Goal: Answer question/provide support

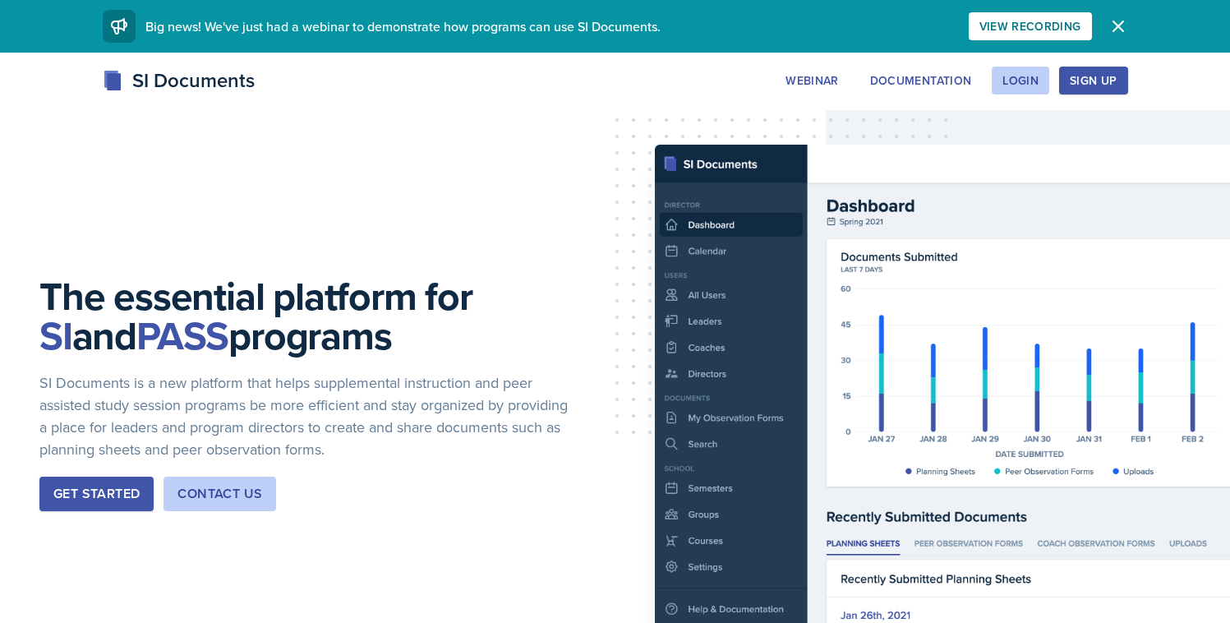
click at [1115, 34] on icon "button" at bounding box center [1118, 26] width 20 height 20
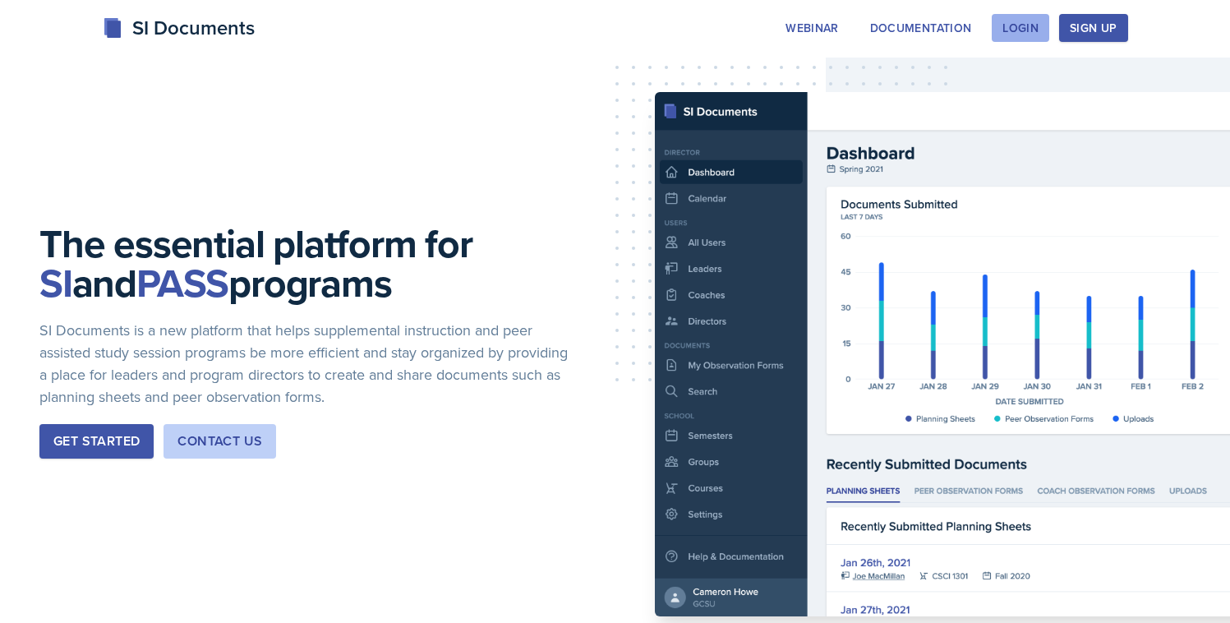
click at [1033, 29] on div "Login" at bounding box center [1020, 27] width 36 height 13
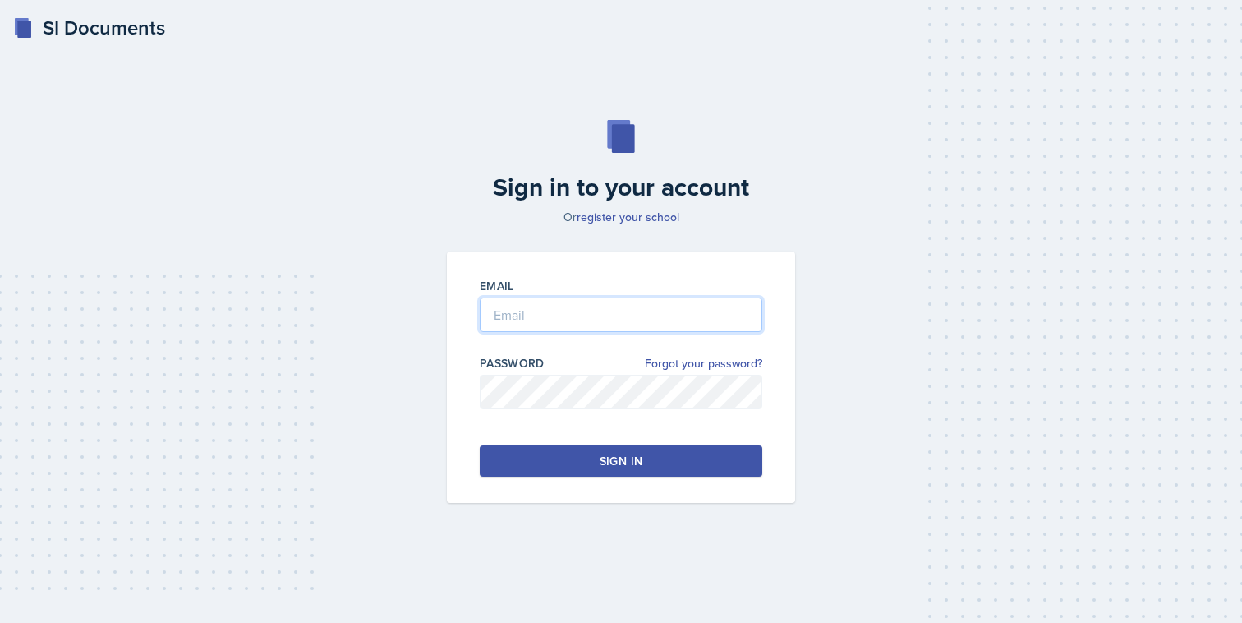
click at [688, 322] on input "email" at bounding box center [621, 314] width 283 height 35
type input "[EMAIL_ADDRESS][DOMAIN_NAME]"
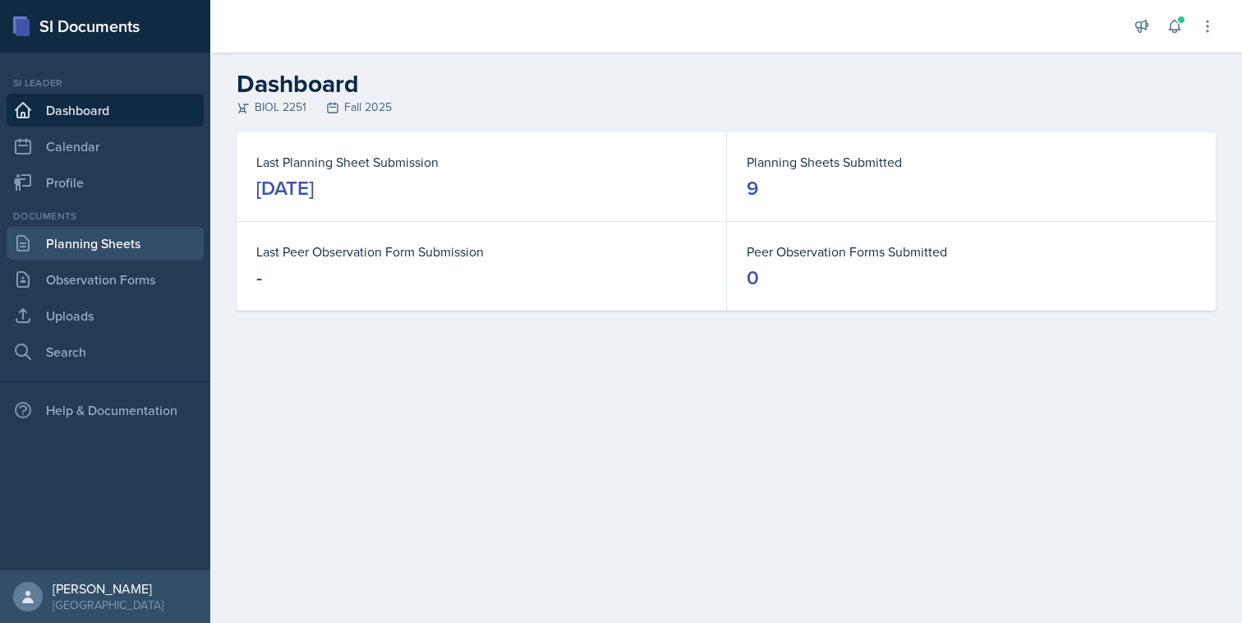
click at [145, 248] on link "Planning Sheets" at bounding box center [105, 243] width 197 height 33
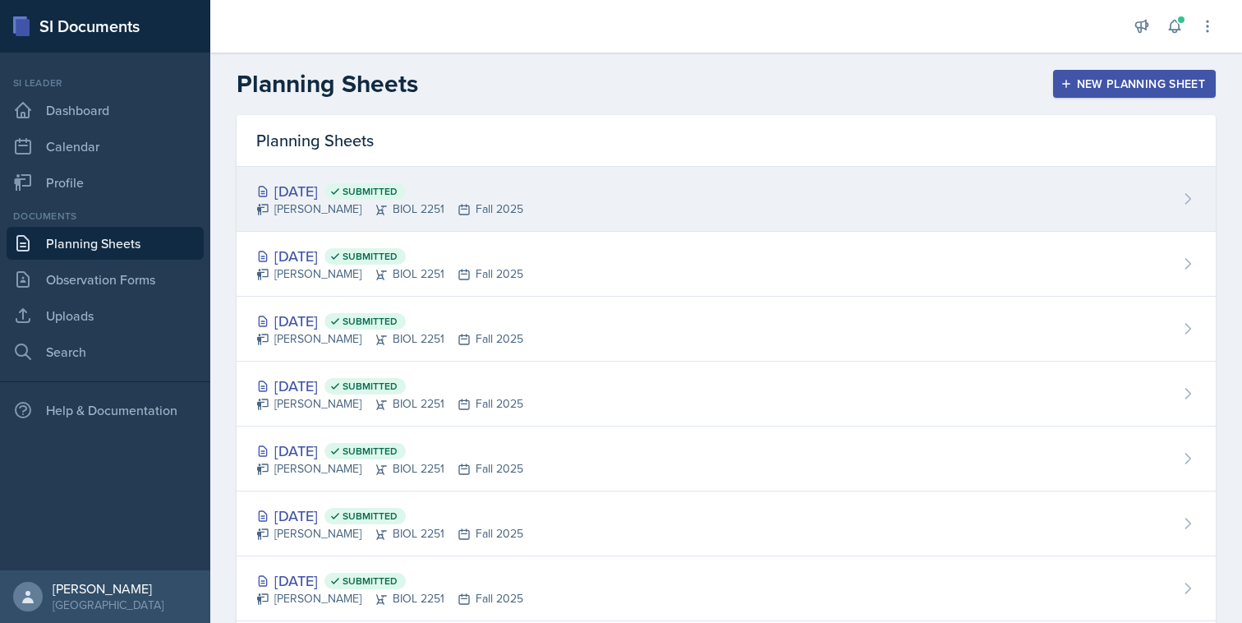
click at [371, 204] on div "[PERSON_NAME] BIOL 2251 Fall 2025" at bounding box center [389, 208] width 267 height 17
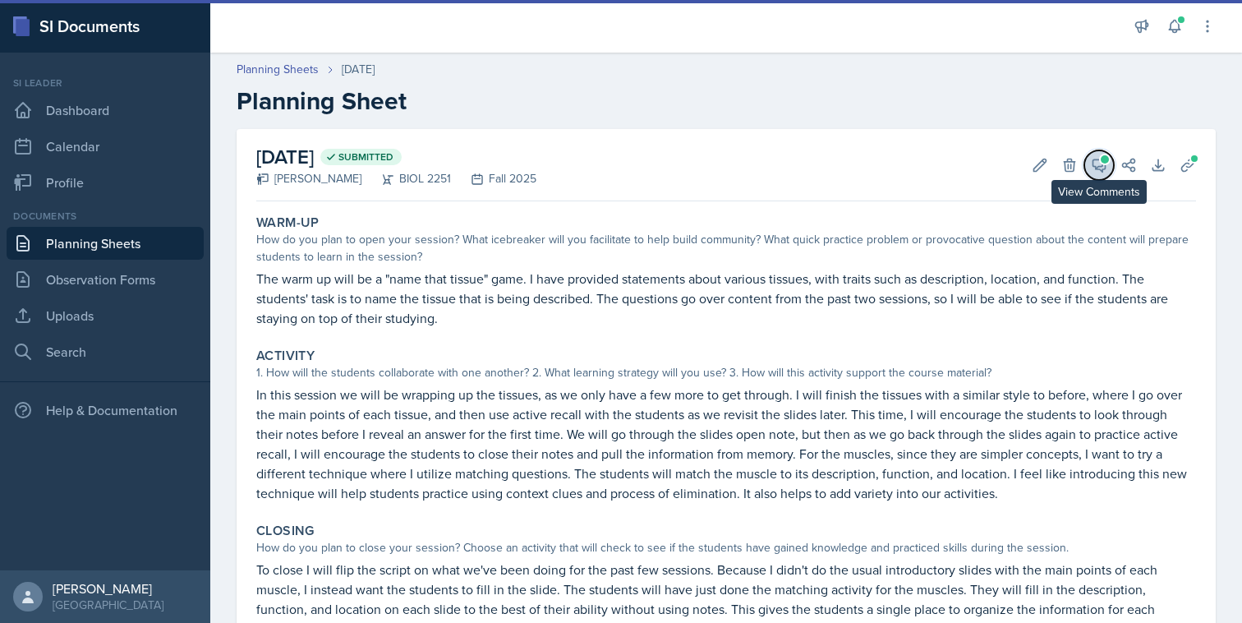
click at [1093, 168] on icon at bounding box center [1099, 165] width 16 height 16
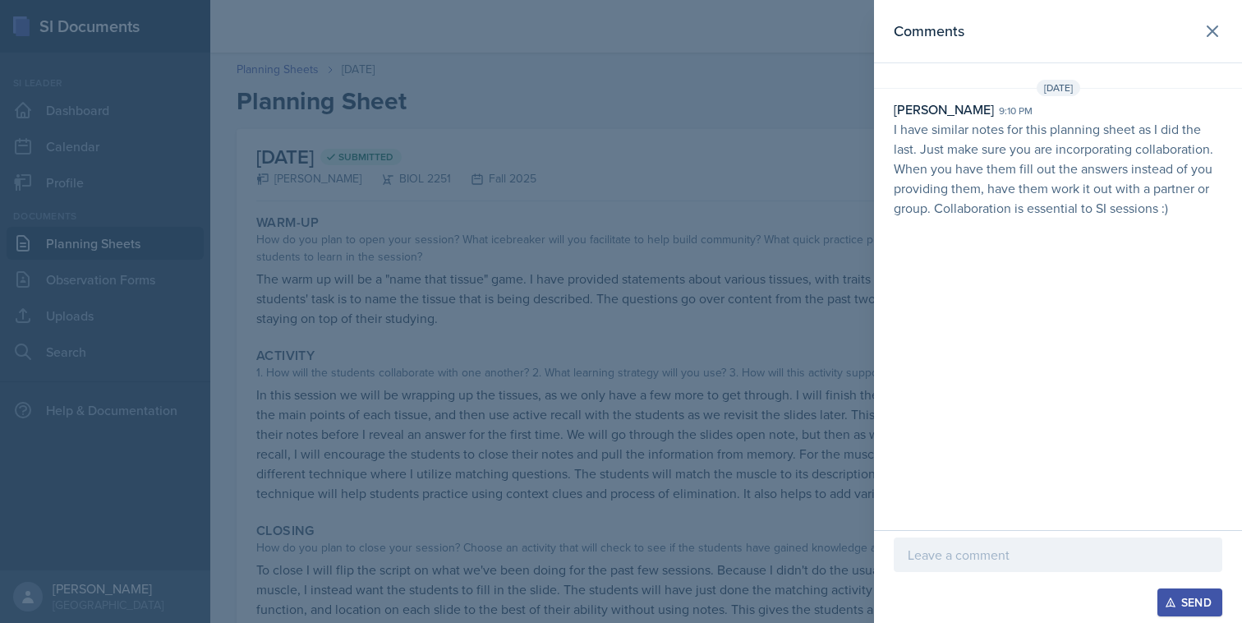
click at [757, 253] on div at bounding box center [621, 311] width 1242 height 623
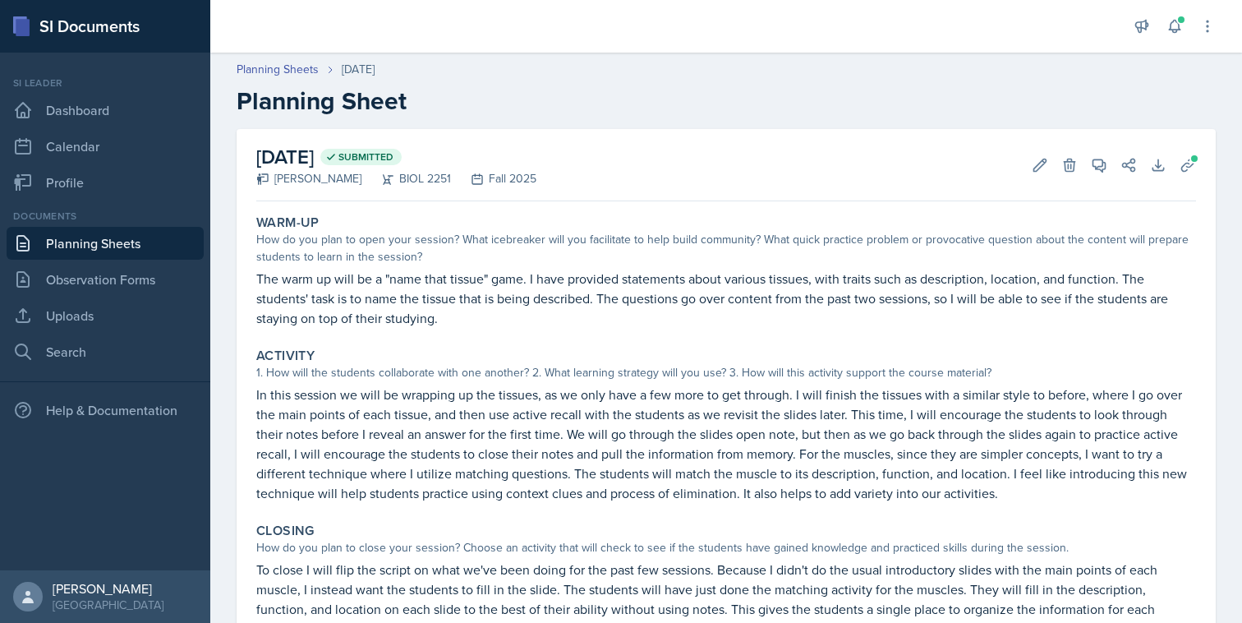
click at [148, 242] on link "Planning Sheets" at bounding box center [105, 243] width 197 height 33
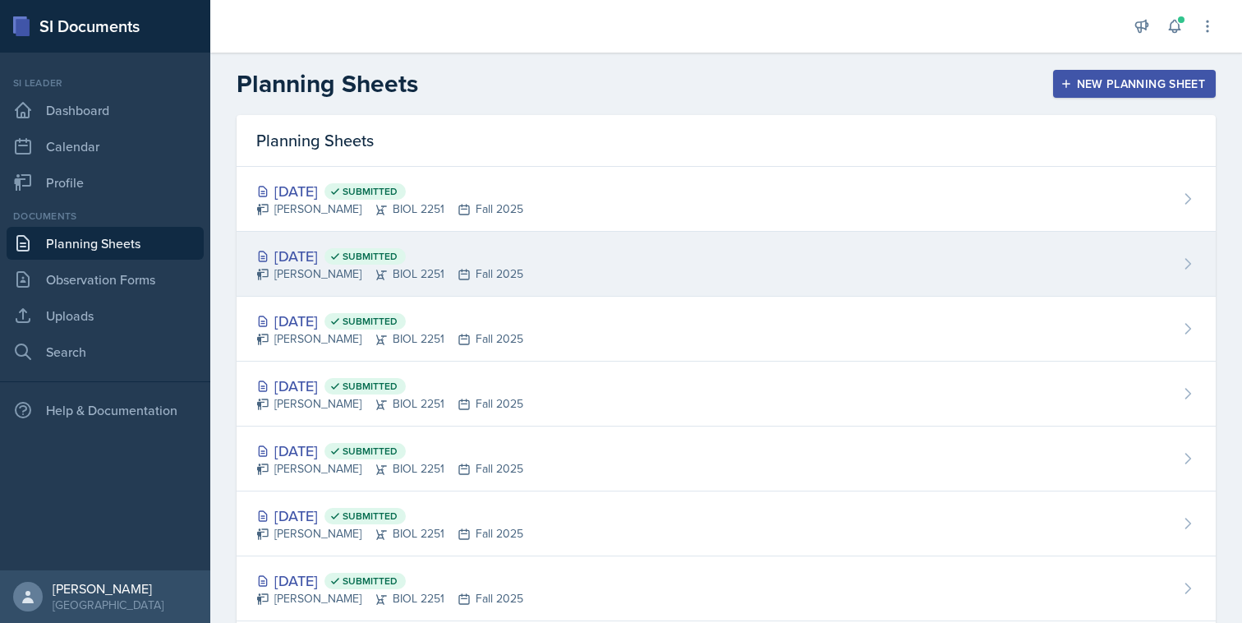
click at [549, 279] on div "[DATE] Submitted [PERSON_NAME] BIOL 2251 Fall 2025" at bounding box center [726, 264] width 979 height 65
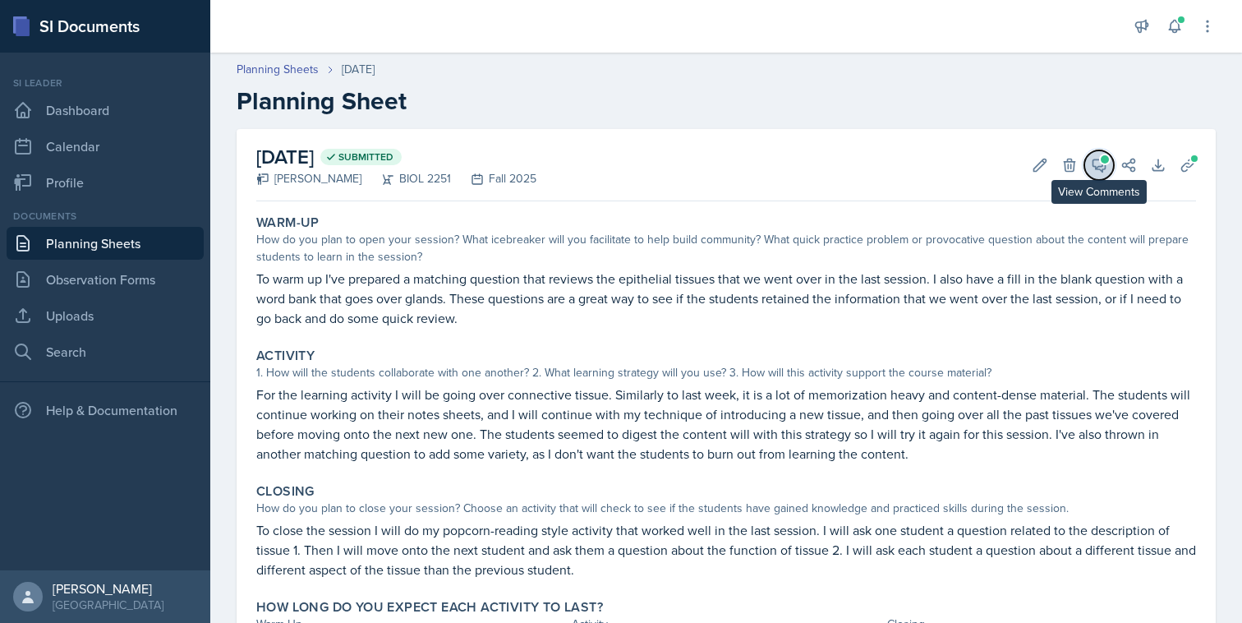
click at [1091, 160] on icon at bounding box center [1099, 165] width 16 height 16
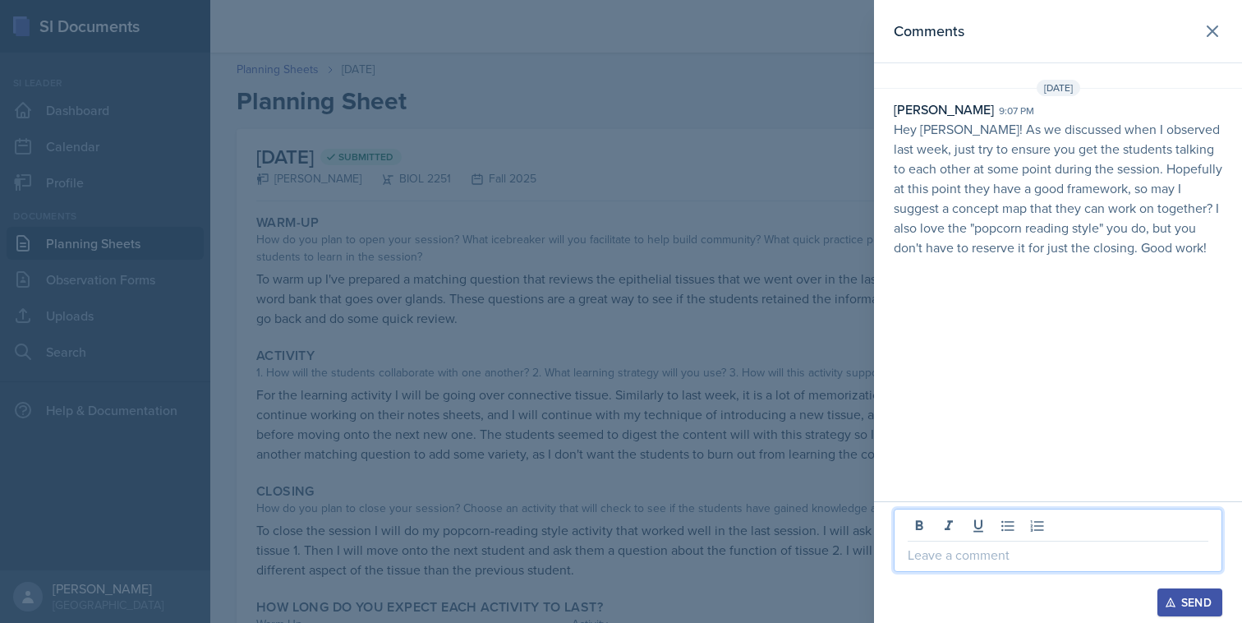
click at [924, 555] on p at bounding box center [1058, 555] width 301 height 20
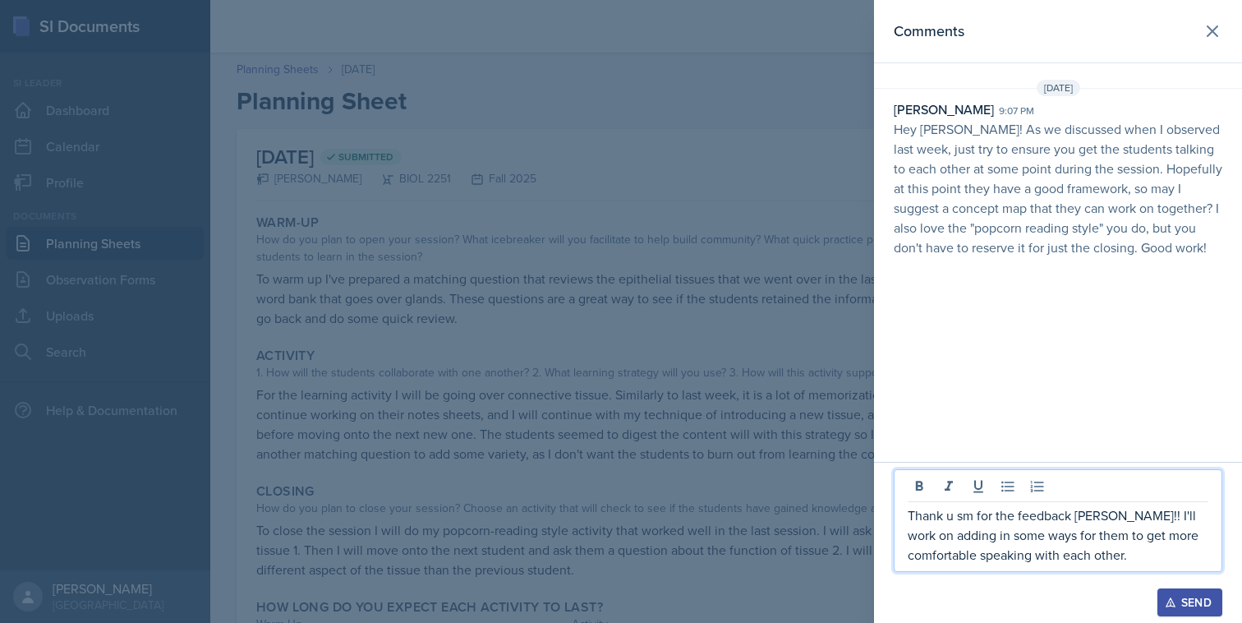
click at [1145, 557] on p "Thank u sm for the feedback [PERSON_NAME]!! I'll work on adding in some ways fo…" at bounding box center [1058, 534] width 301 height 59
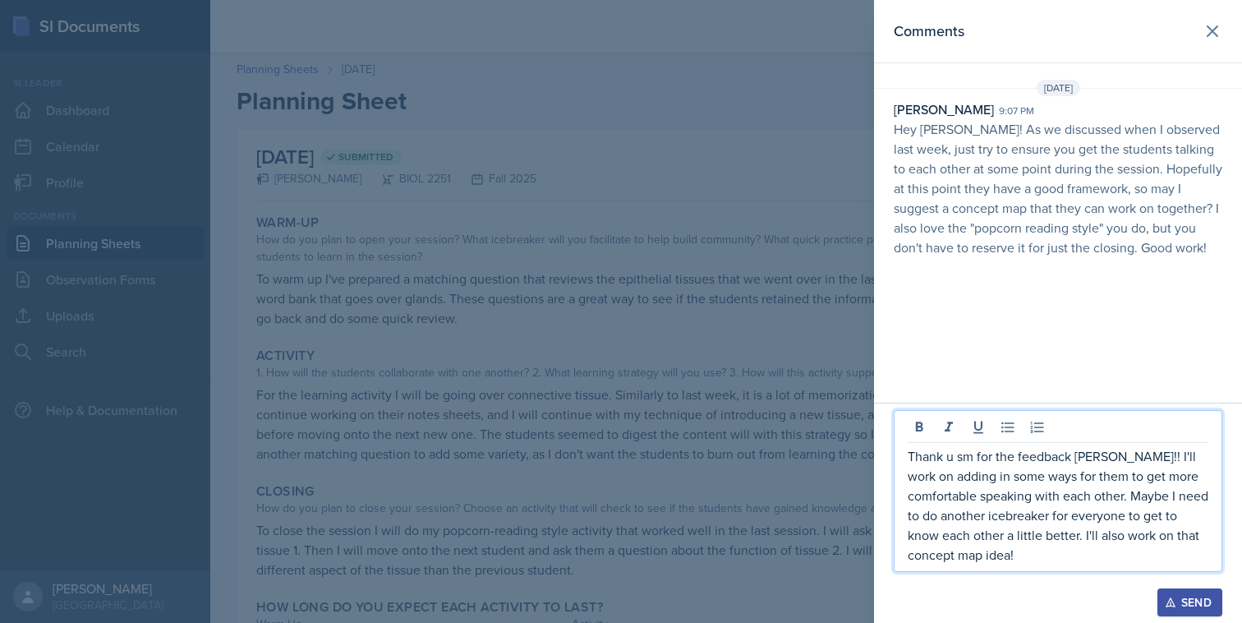
click at [1131, 461] on p "Thank u sm for the feedback [PERSON_NAME]!! I'll work on adding in some ways fo…" at bounding box center [1058, 505] width 301 height 118
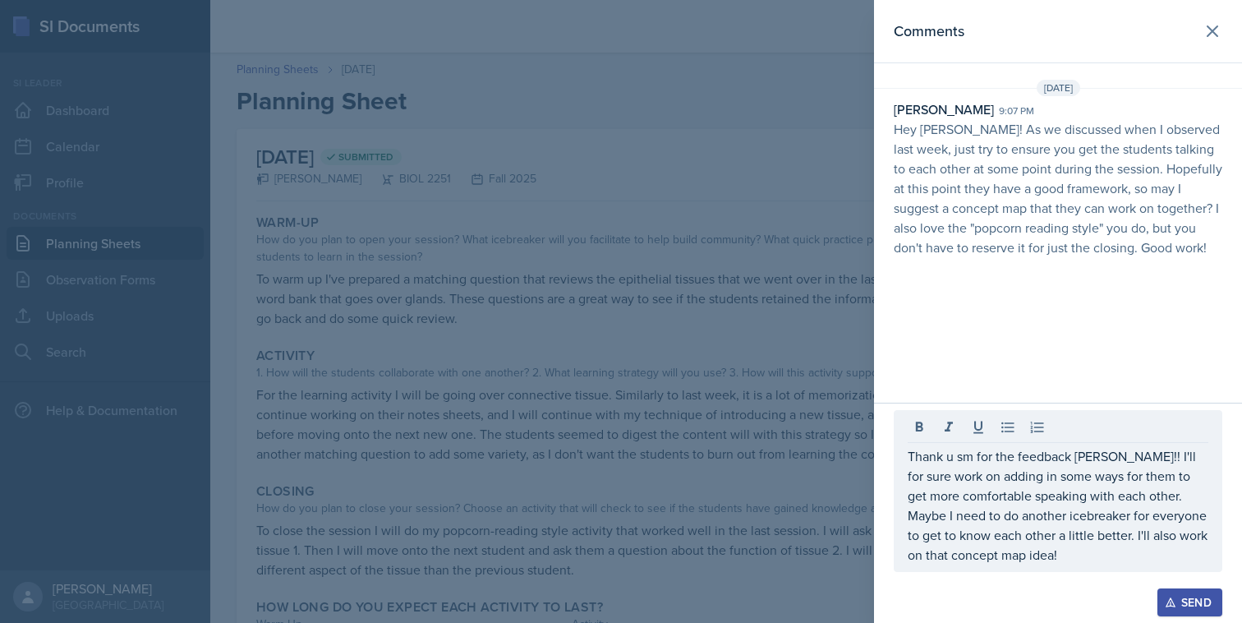
click at [1167, 591] on button "Send" at bounding box center [1190, 602] width 65 height 28
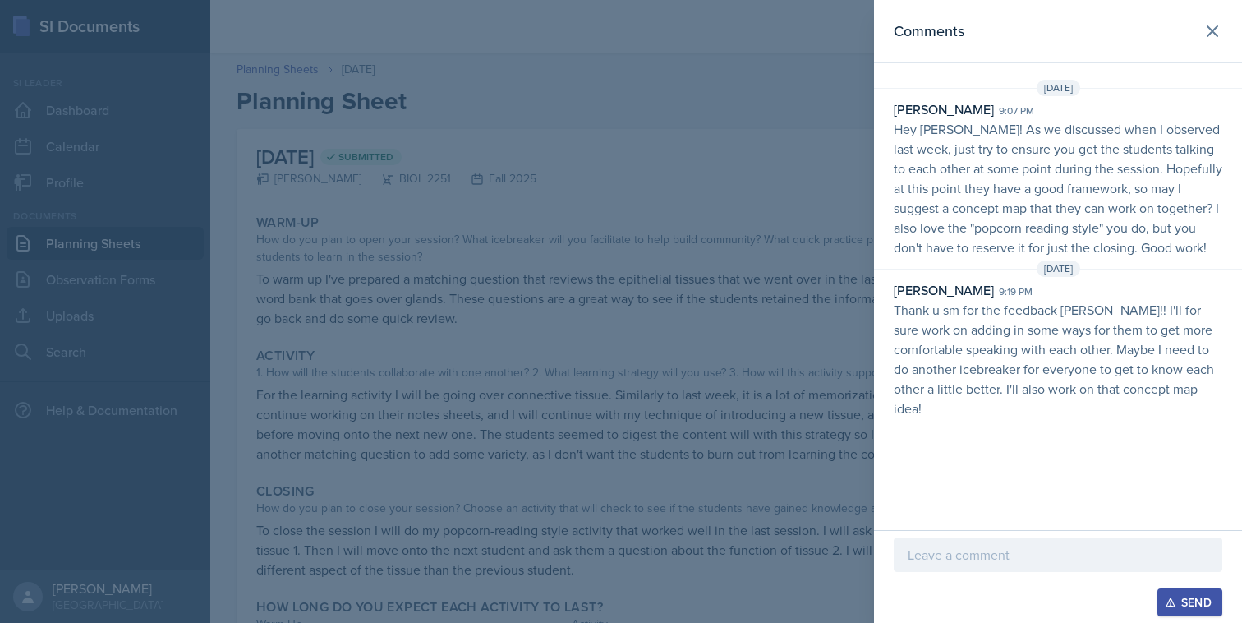
click at [732, 396] on div at bounding box center [621, 311] width 1242 height 623
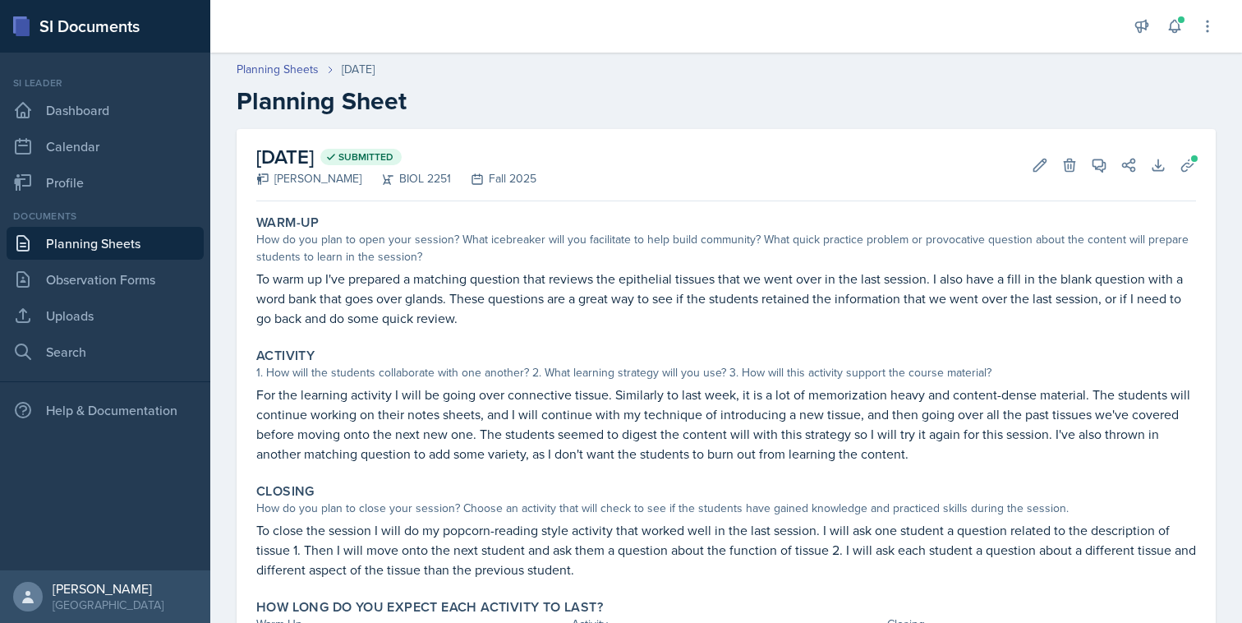
click at [131, 237] on link "Planning Sheets" at bounding box center [105, 243] width 197 height 33
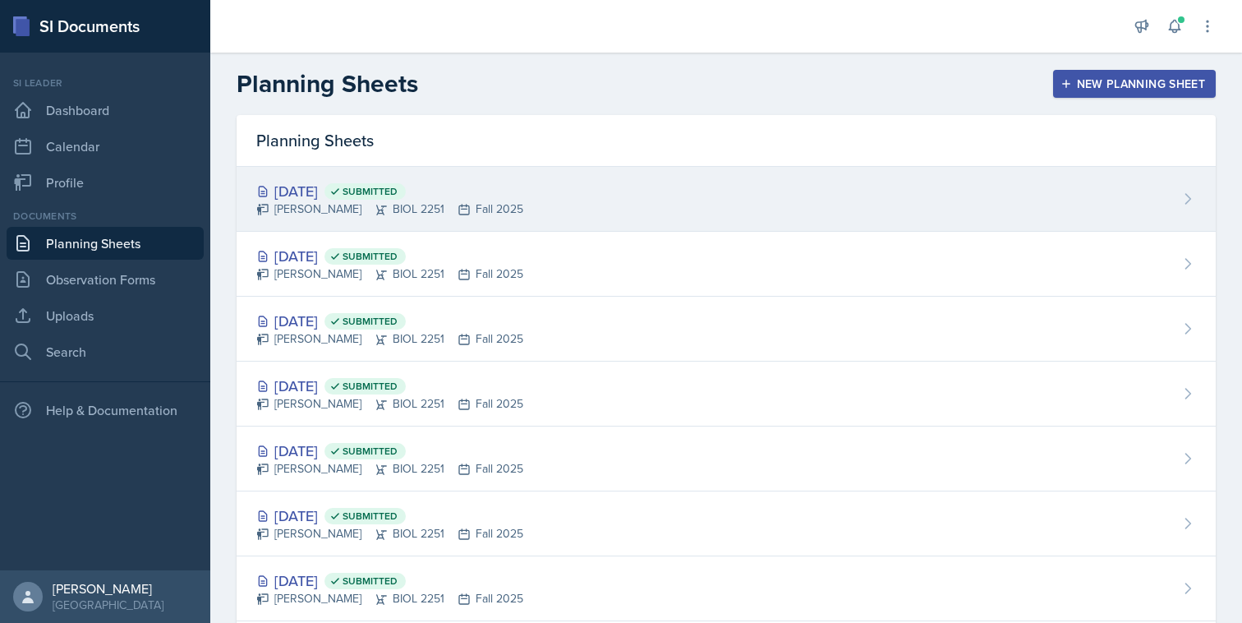
click at [611, 213] on div "[DATE] Submitted [PERSON_NAME] BIOL 2251 Fall 2025" at bounding box center [726, 199] width 979 height 65
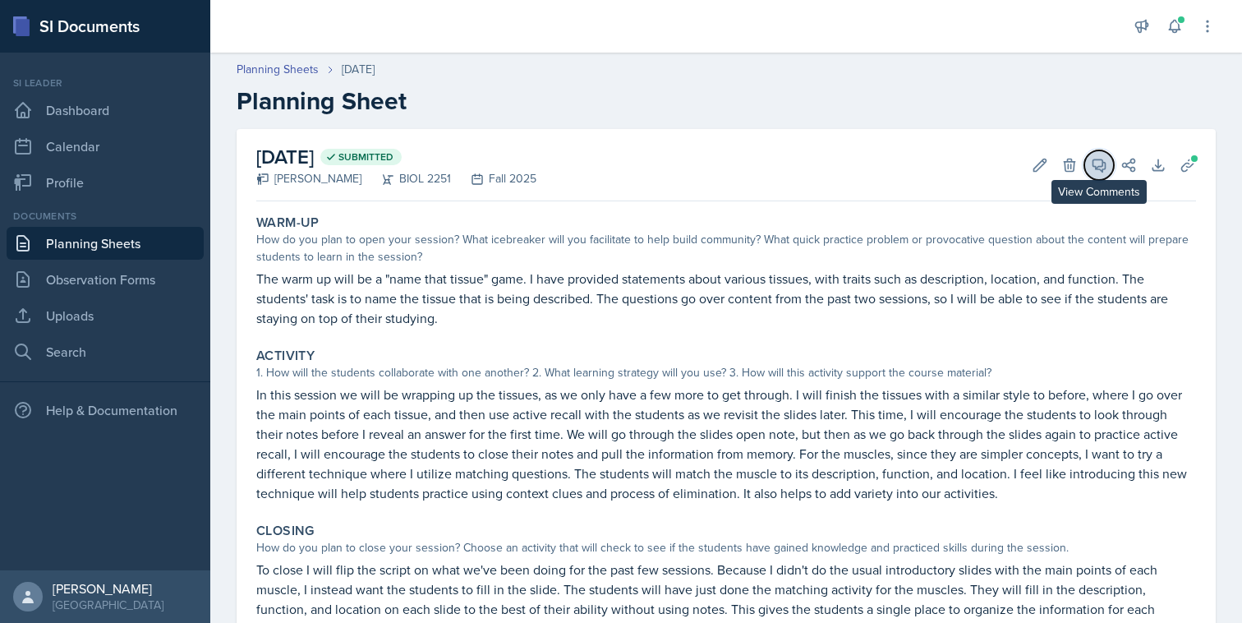
click at [1091, 172] on icon at bounding box center [1099, 165] width 16 height 16
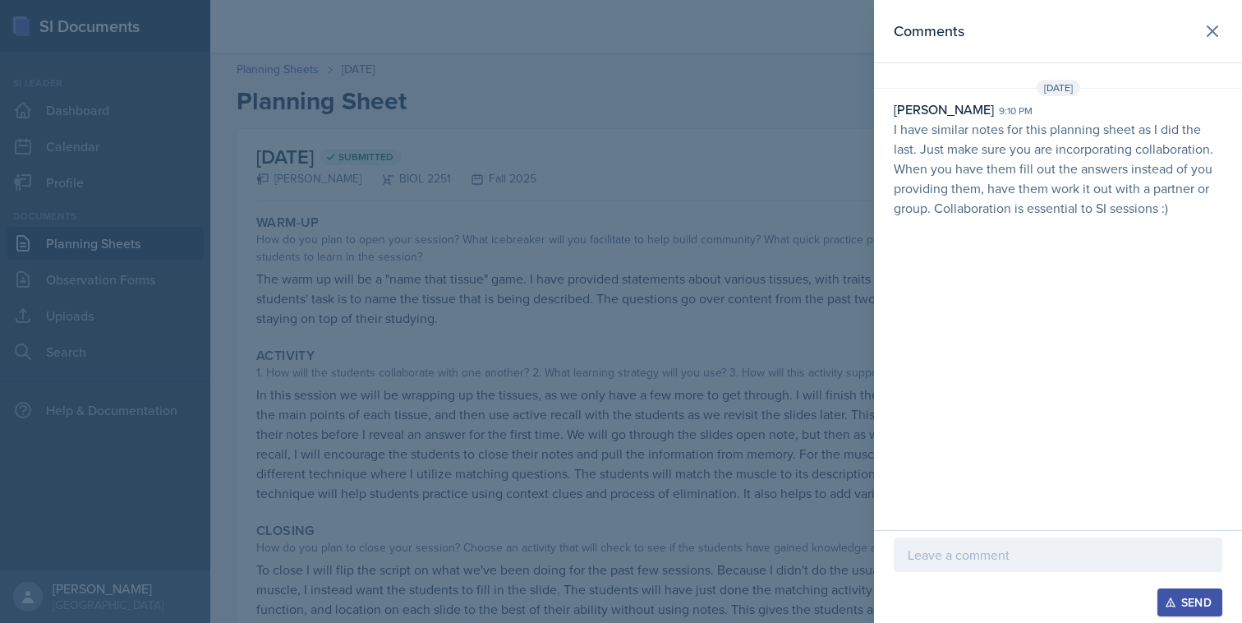
click at [1052, 555] on p at bounding box center [1058, 555] width 301 height 20
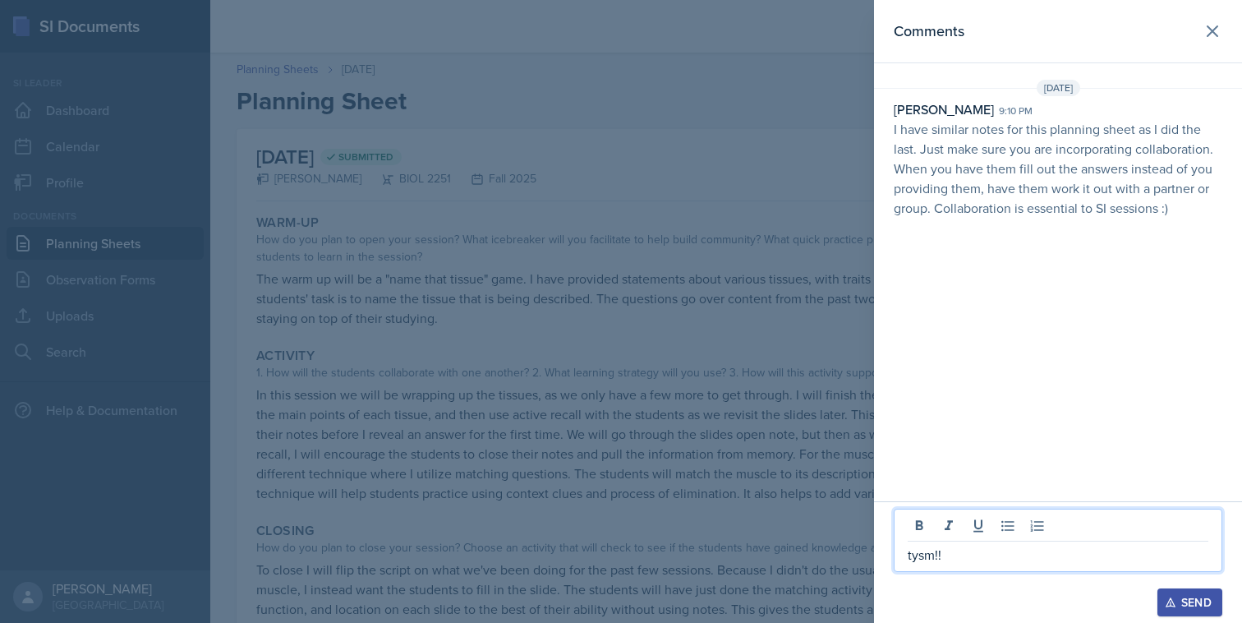
click at [1190, 601] on div "Send" at bounding box center [1190, 602] width 44 height 13
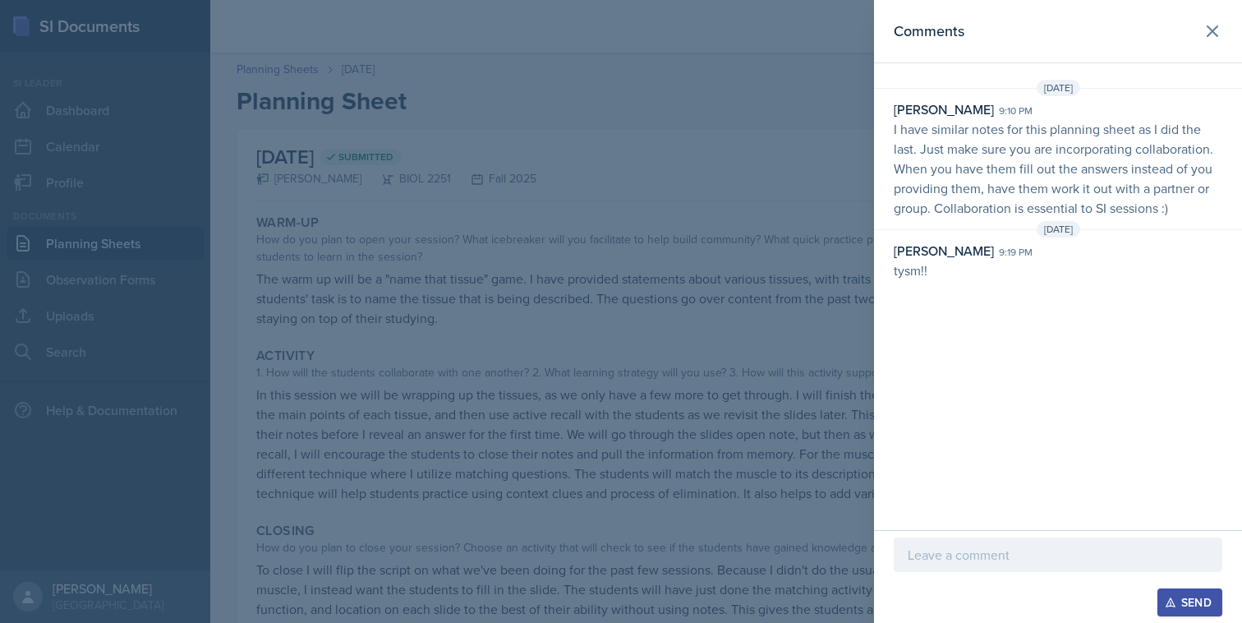
click at [732, 467] on div at bounding box center [621, 311] width 1242 height 623
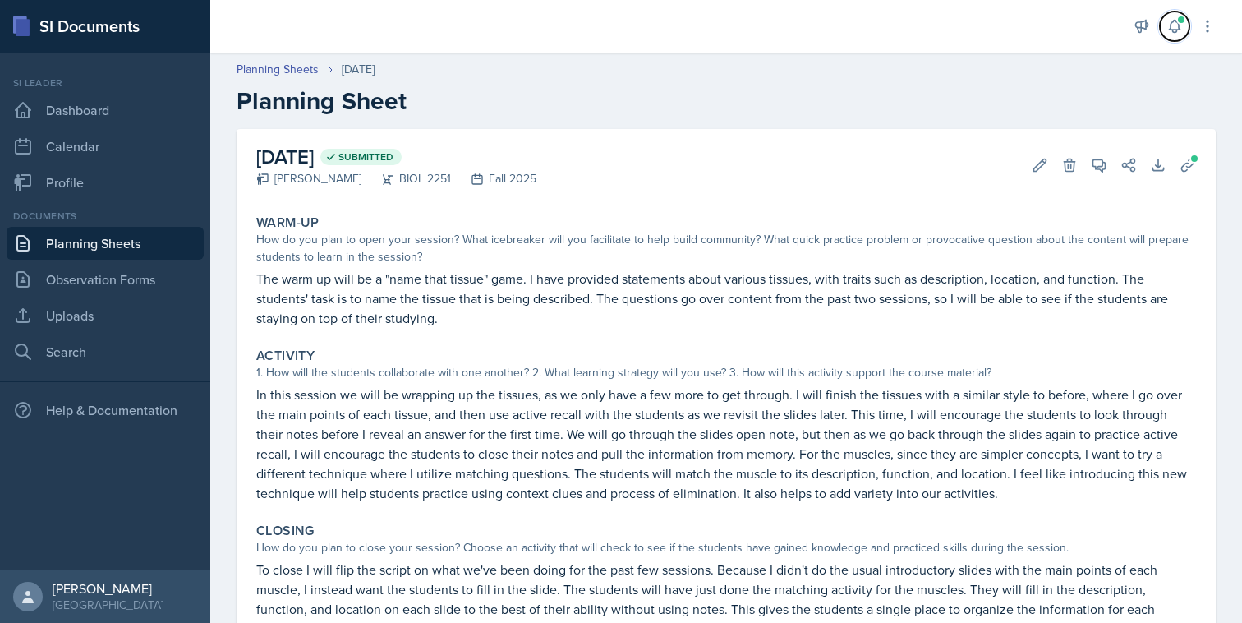
click at [1165, 38] on div "Announcements New Announcement Title Message Create Notifications [DATE] 9:10 P…" at bounding box center [1175, 26] width 82 height 53
click at [1168, 32] on icon at bounding box center [1175, 26] width 16 height 16
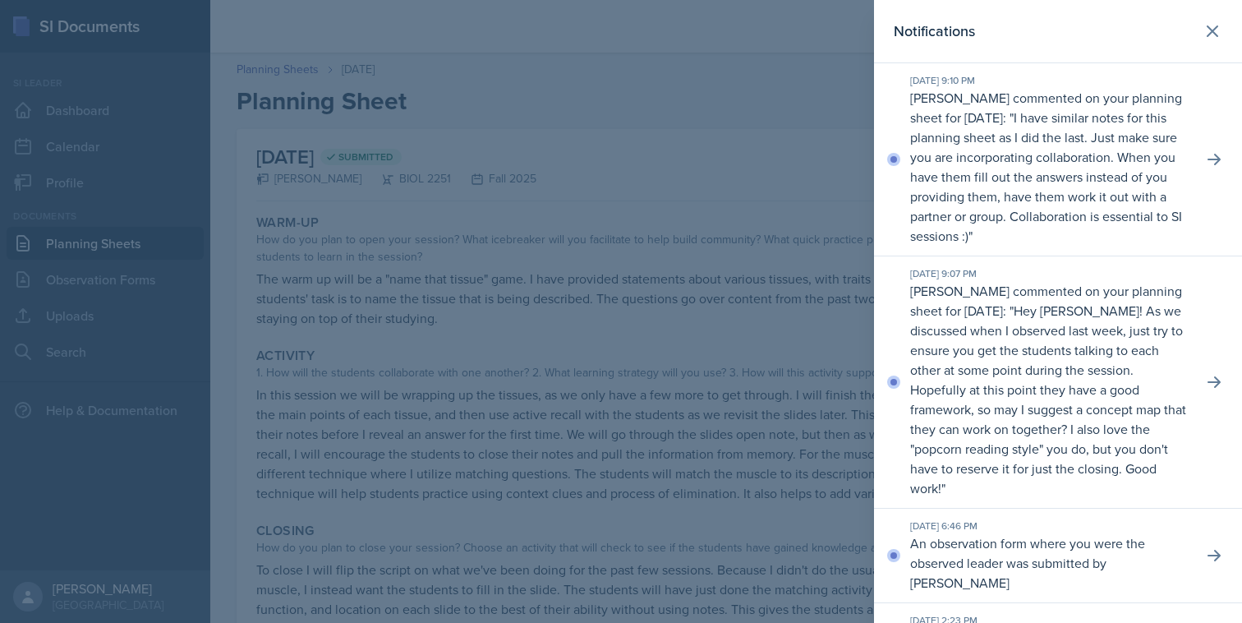
click at [793, 250] on div at bounding box center [621, 311] width 1242 height 623
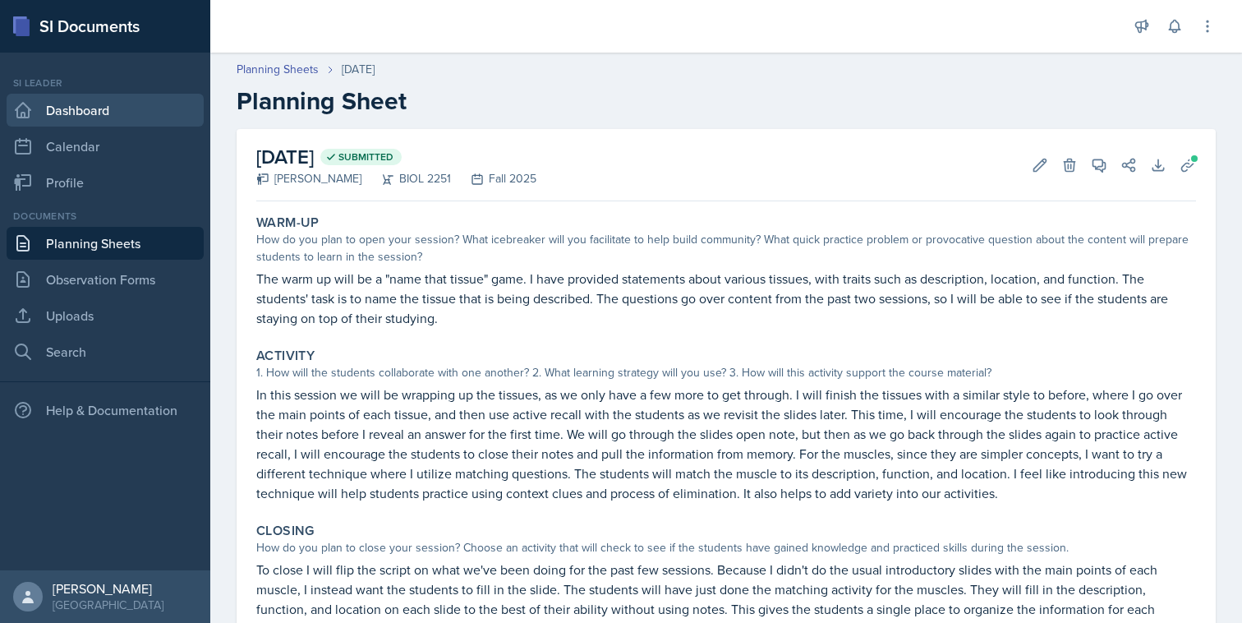
click at [166, 110] on link "Dashboard" at bounding box center [105, 110] width 197 height 33
